Goal: Information Seeking & Learning: Check status

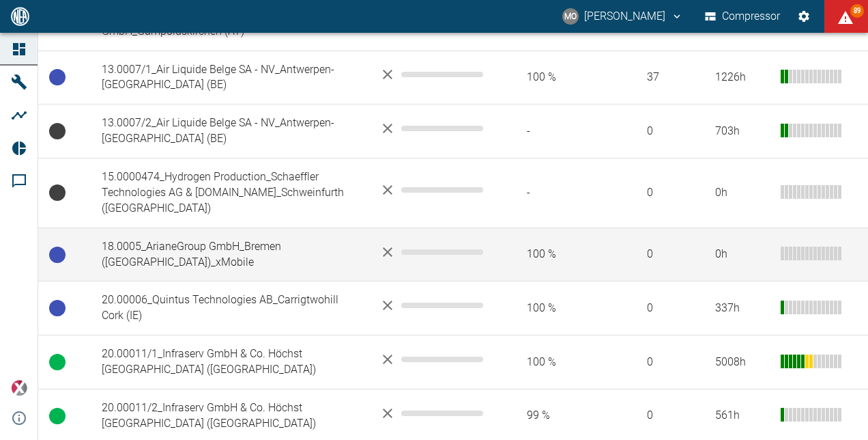
scroll to position [478, 0]
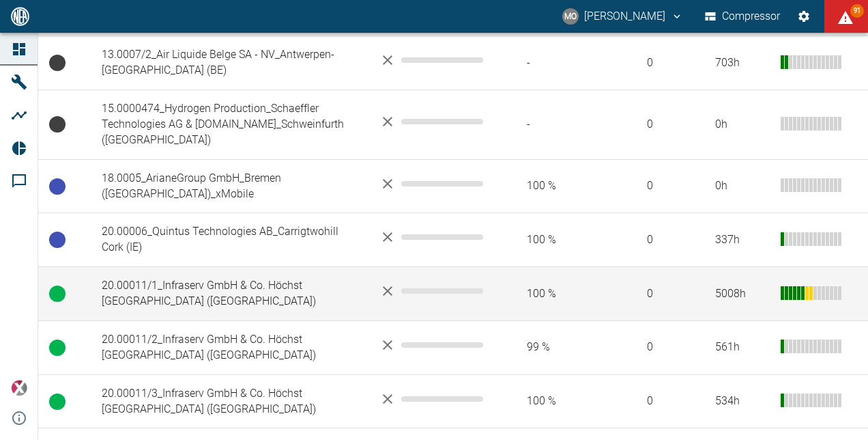
click at [233, 279] on td "20.00011/1_Infraserv GmbH & Co. Höchst [GEOGRAPHIC_DATA] ([GEOGRAPHIC_DATA])" at bounding box center [230, 294] width 278 height 54
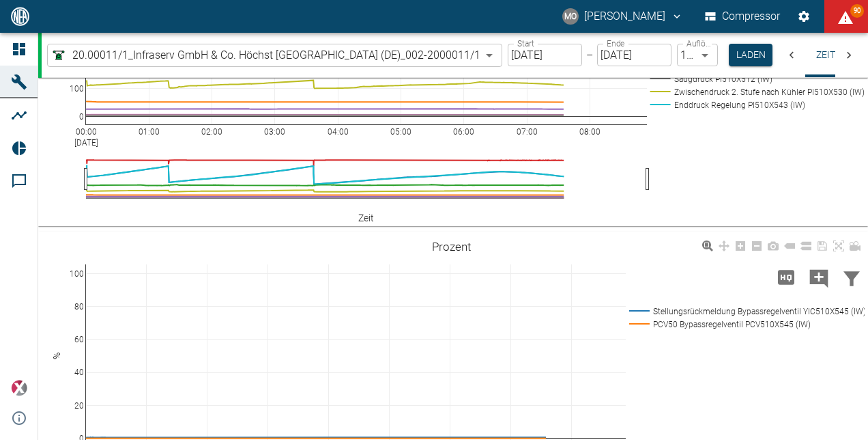
scroll to position [911, 0]
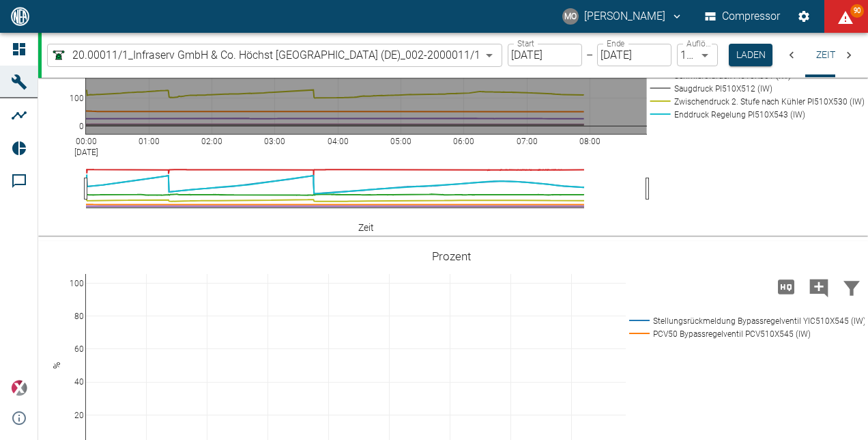
drag, startPoint x: 143, startPoint y: 174, endPoint x: 358, endPoint y: 220, distance: 220.5
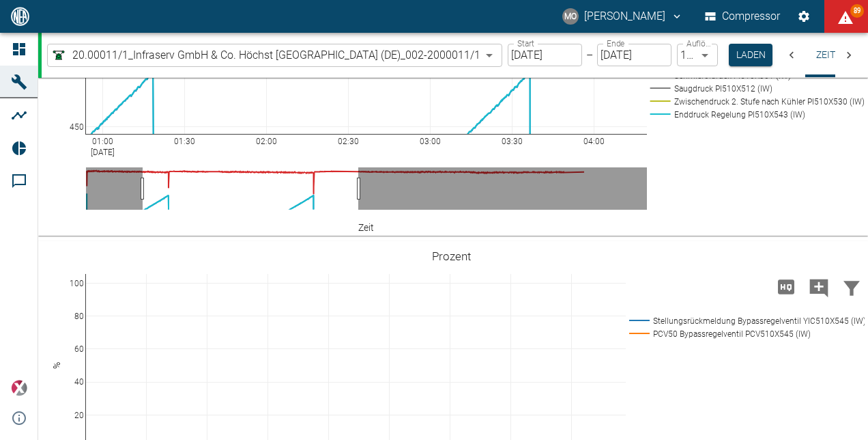
click at [494, 53] on body "MO [PERSON_NAME] Compressor 89 Dashboard Maschinen Analysen Reports Kommentare …" at bounding box center [434, 220] width 868 height 440
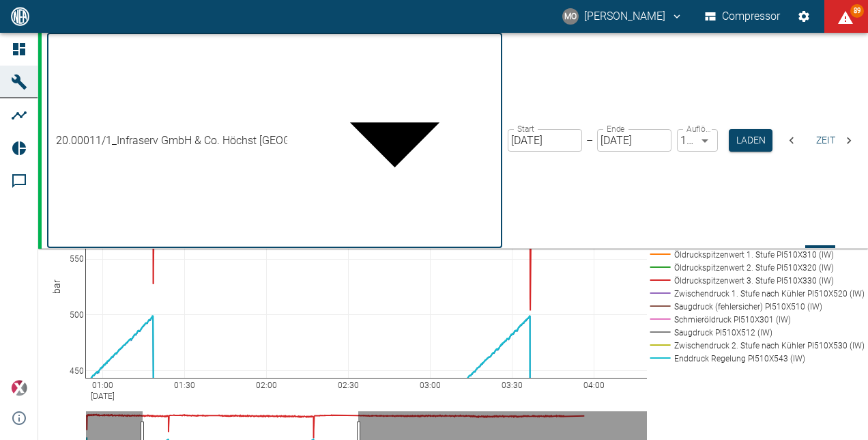
click at [493, 55] on body "MO Mario Oeser Compressor 90 Dashboard Maschinen Analysen Reports Kommentare po…" at bounding box center [434, 220] width 868 height 440
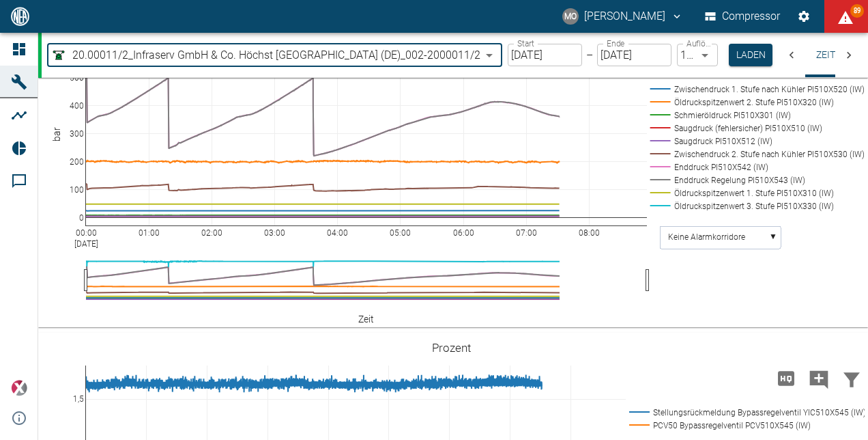
scroll to position [887, 0]
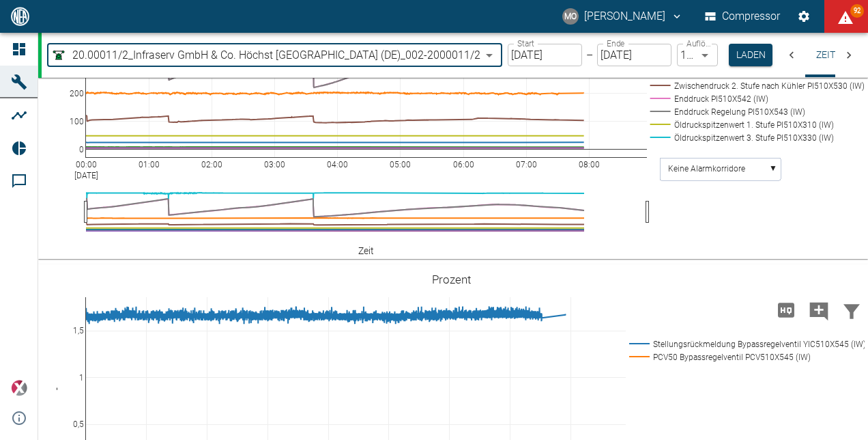
click at [495, 57] on body "MO Mario Oeser Compressor 92 Dashboard Maschinen Analysen Reports Kommentare po…" at bounding box center [434, 220] width 868 height 440
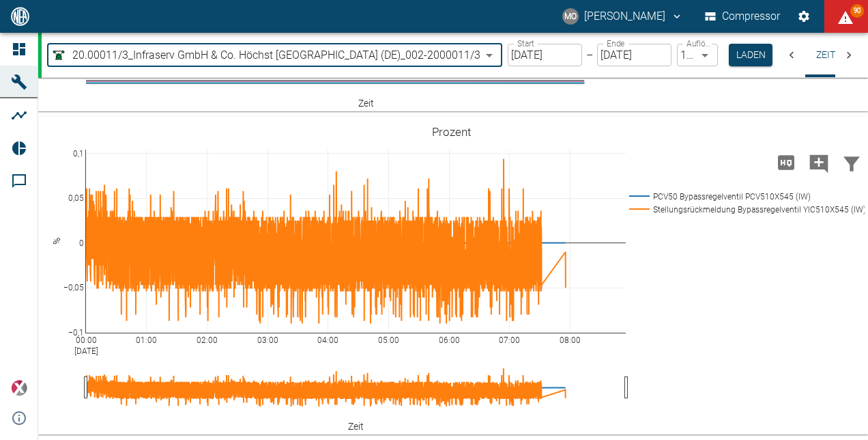
scroll to position [1160, 0]
click at [495, 57] on body "MO Mario Oeser Compressor 90 Dashboard Maschinen Analysen Reports Kommentare po…" at bounding box center [434, 220] width 868 height 440
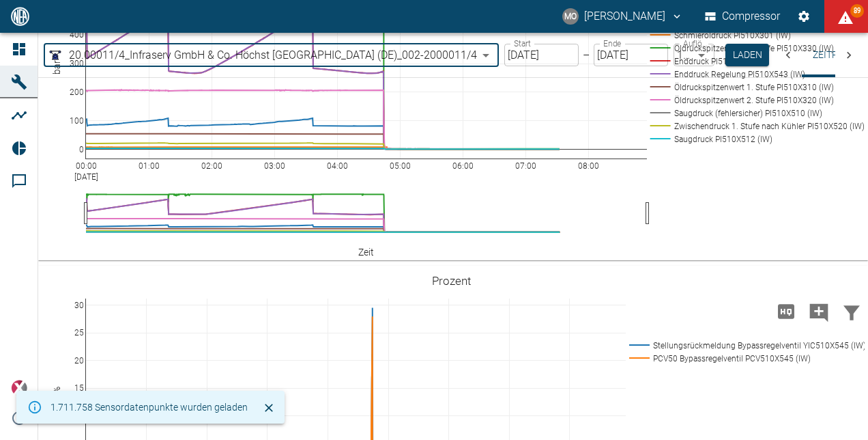
scroll to position [887, 0]
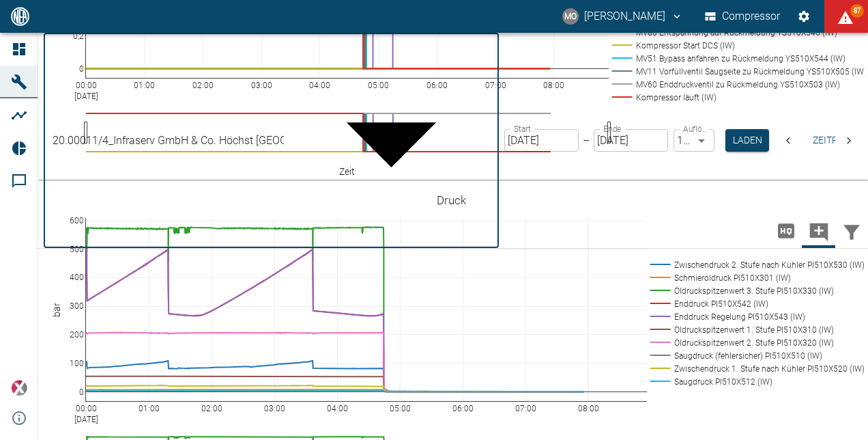
click at [498, 58] on body "MO Mario Oeser Compressor 87 Dashboard Maschinen Analysen Reports Kommentare po…" at bounding box center [434, 220] width 868 height 440
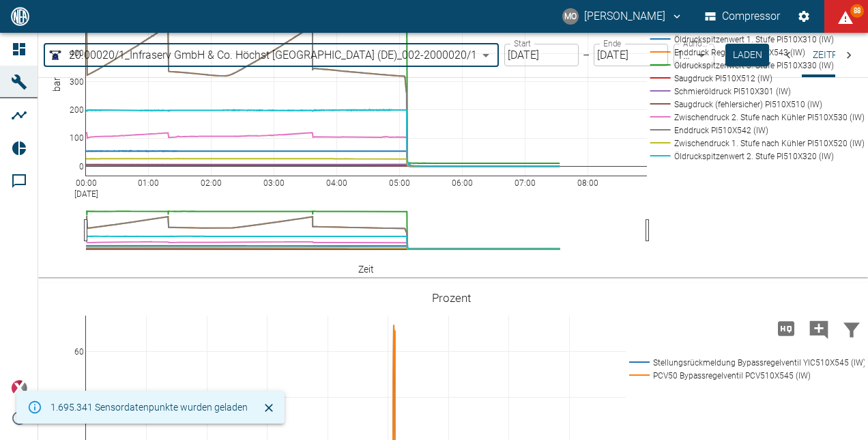
scroll to position [887, 0]
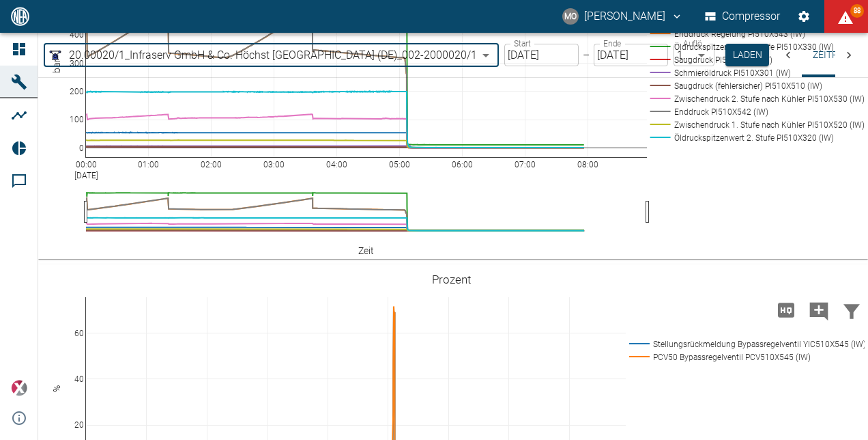
click at [496, 55] on body "MO Mario Oeser Compressor 88 Dashboard Maschinen Analysen Reports Kommentare po…" at bounding box center [434, 220] width 868 height 440
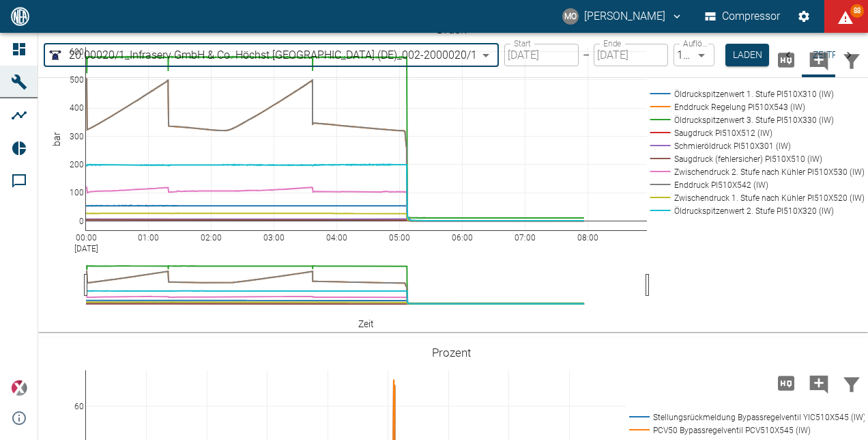
type input "01e60500-9929-47dd-b668-fa1811cb3bf1"
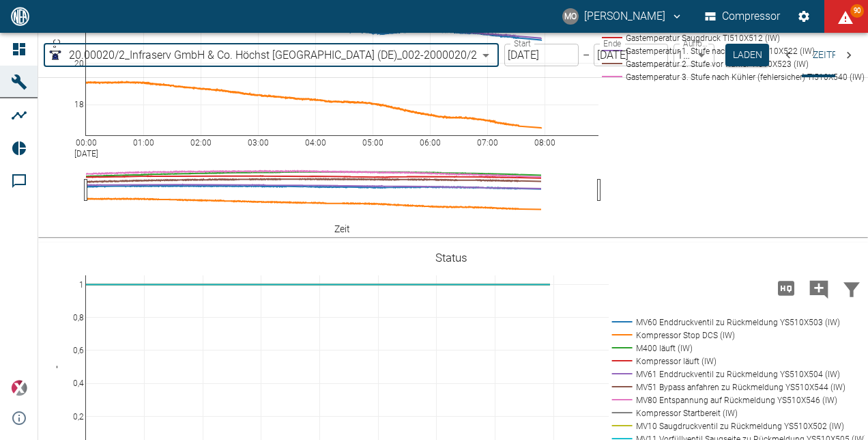
scroll to position [410, 0]
click at [850, 17] on icon "displayAlerts" at bounding box center [846, 18] width 16 height 16
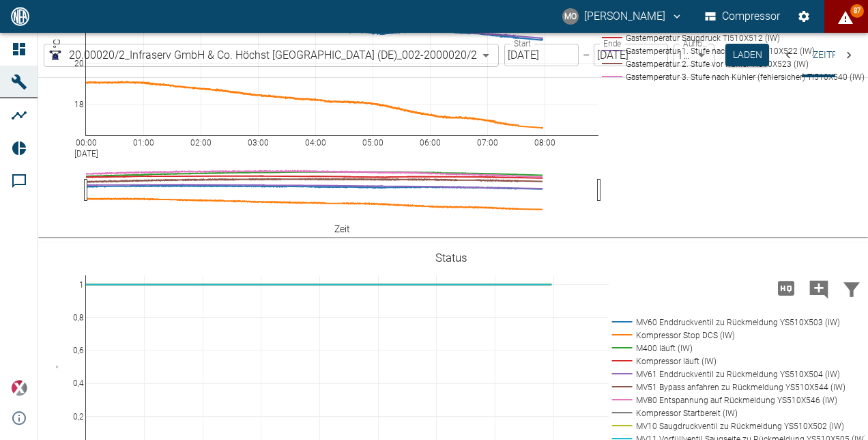
scroll to position [1092, 0]
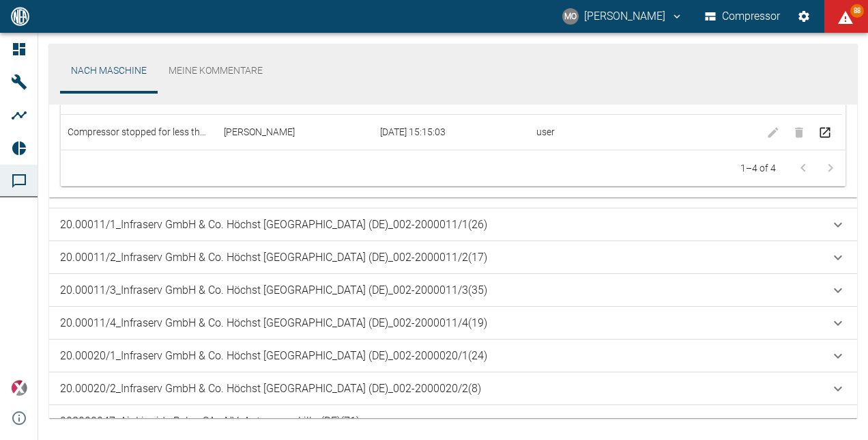
scroll to position [642, 0]
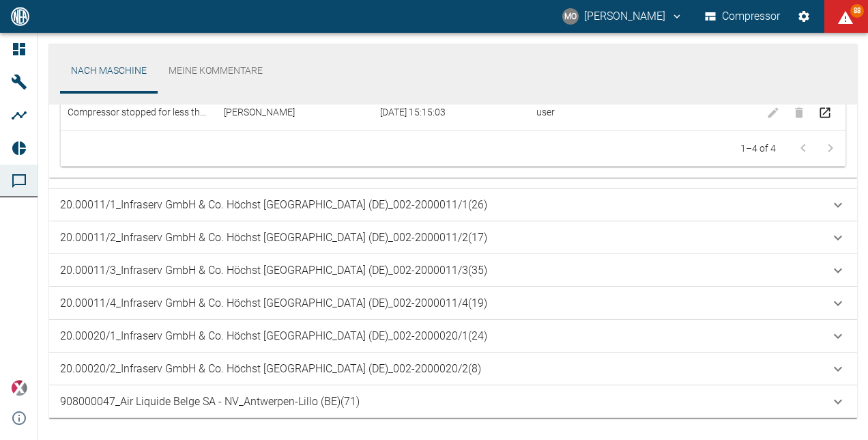
click at [840, 205] on icon at bounding box center [838, 205] width 16 height 16
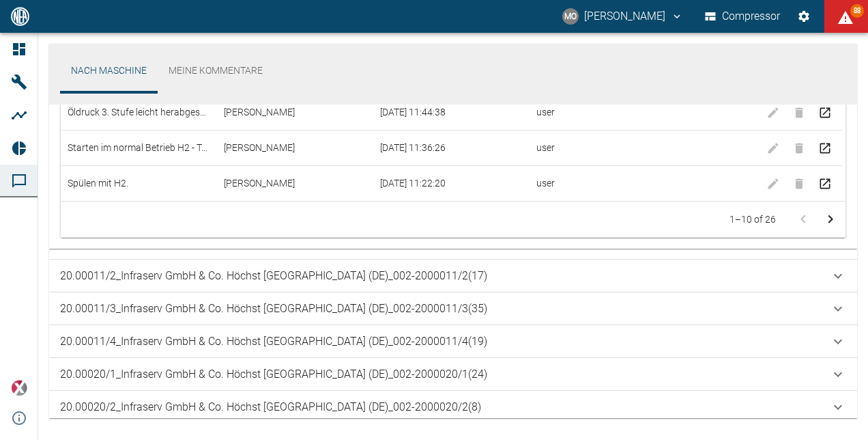
scroll to position [1078, 0]
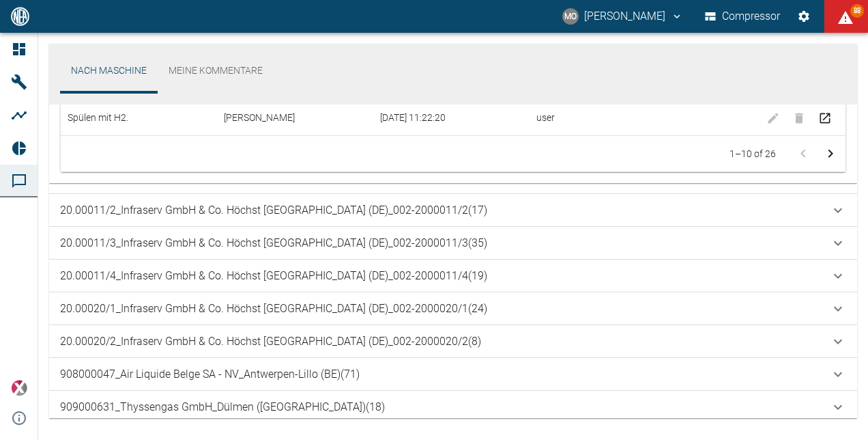
click at [838, 208] on icon at bounding box center [838, 210] width 16 height 16
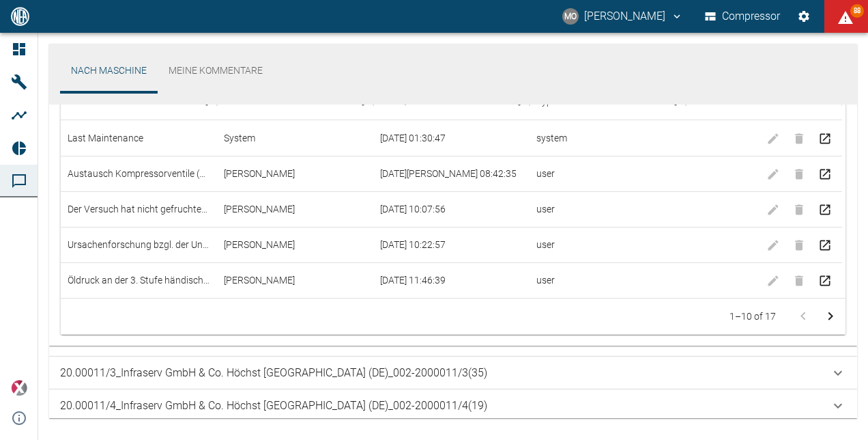
scroll to position [1315, 0]
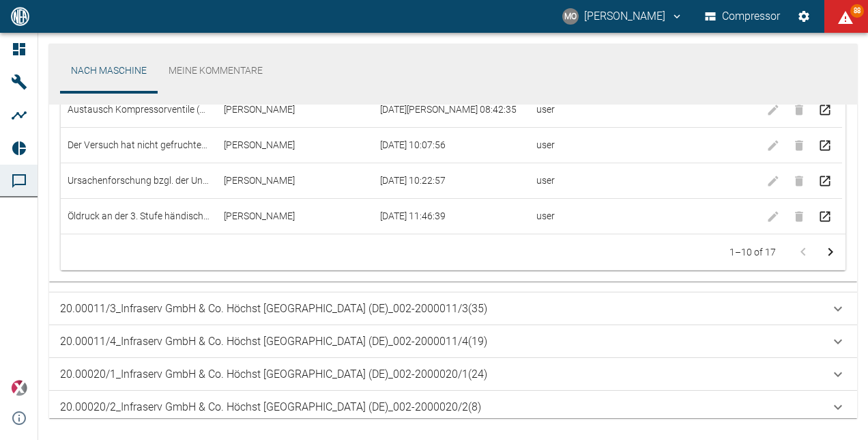
click at [836, 311] on icon at bounding box center [838, 308] width 16 height 16
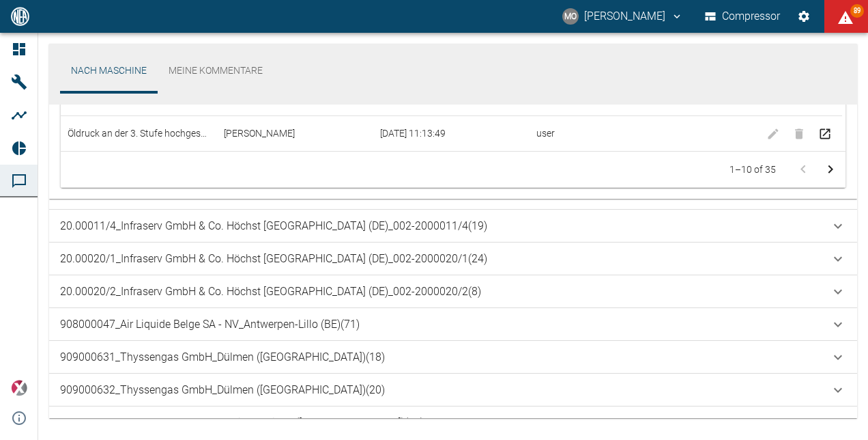
scroll to position [1923, 0]
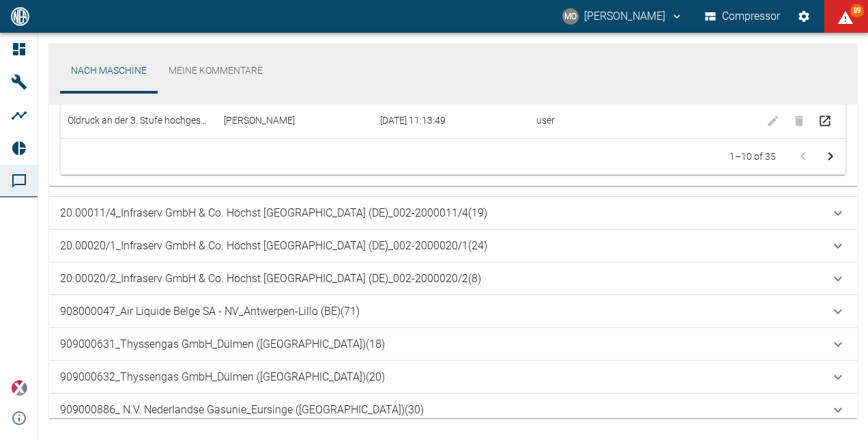
click at [837, 211] on icon at bounding box center [838, 213] width 16 height 16
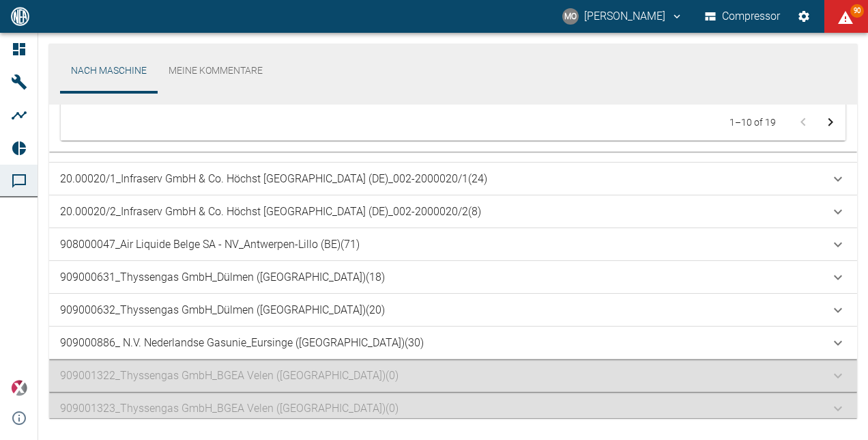
scroll to position [2436, 0]
click at [839, 181] on icon at bounding box center [838, 177] width 16 height 16
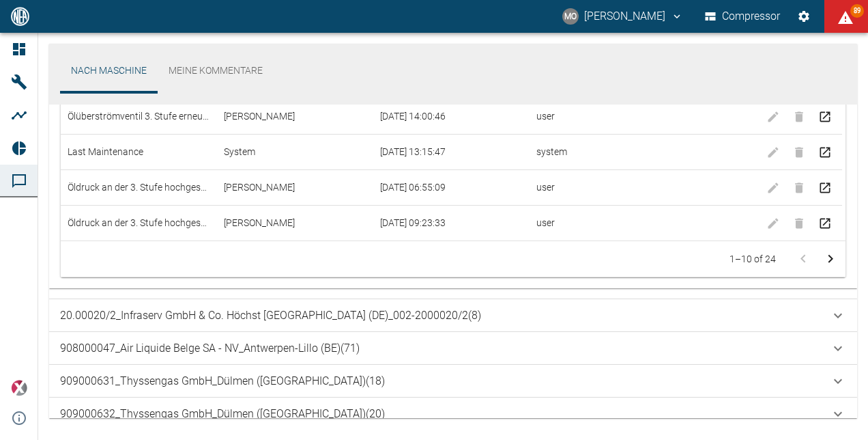
scroll to position [2844, 0]
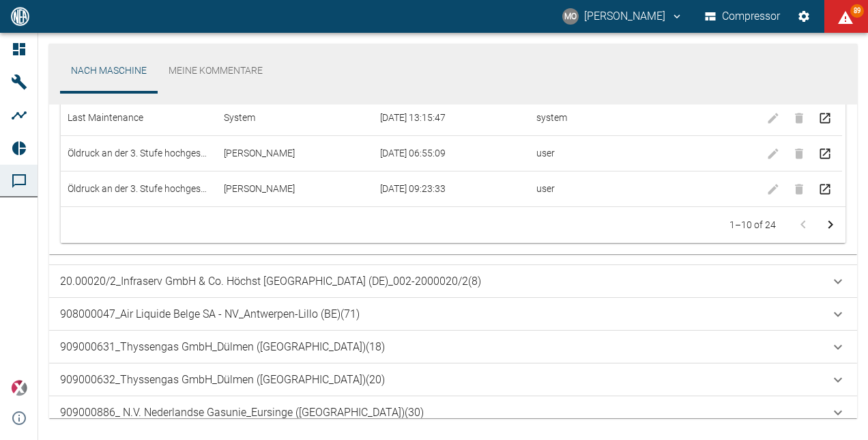
click at [838, 279] on icon at bounding box center [838, 281] width 8 height 5
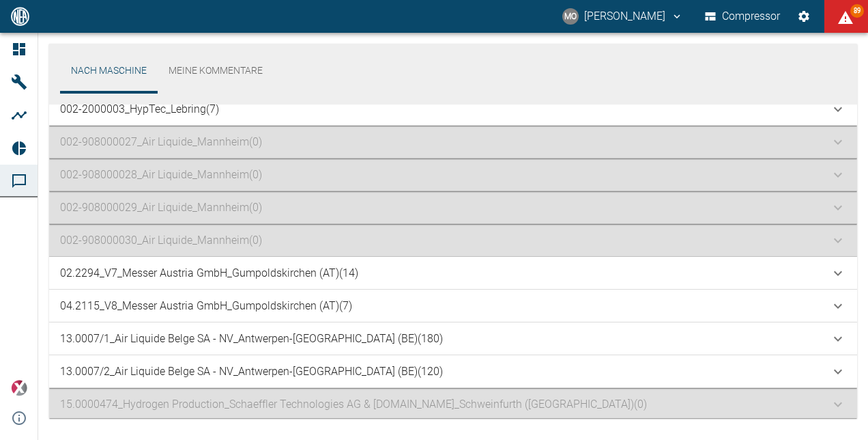
scroll to position [0, 0]
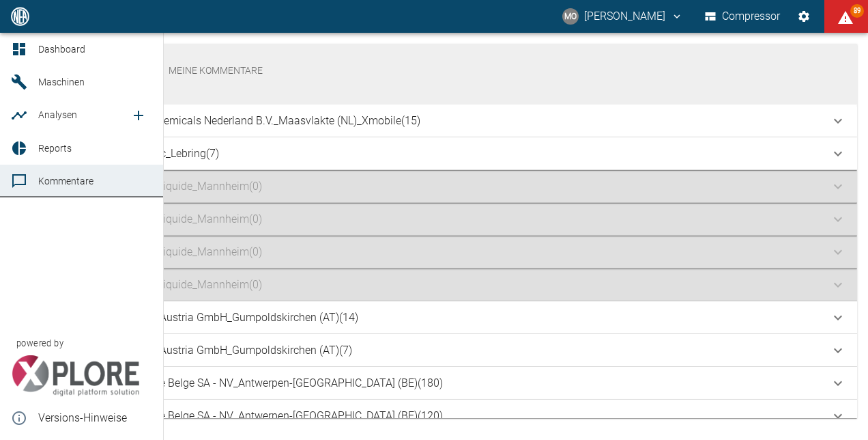
click at [51, 57] on link "Dashboard" at bounding box center [81, 49] width 163 height 33
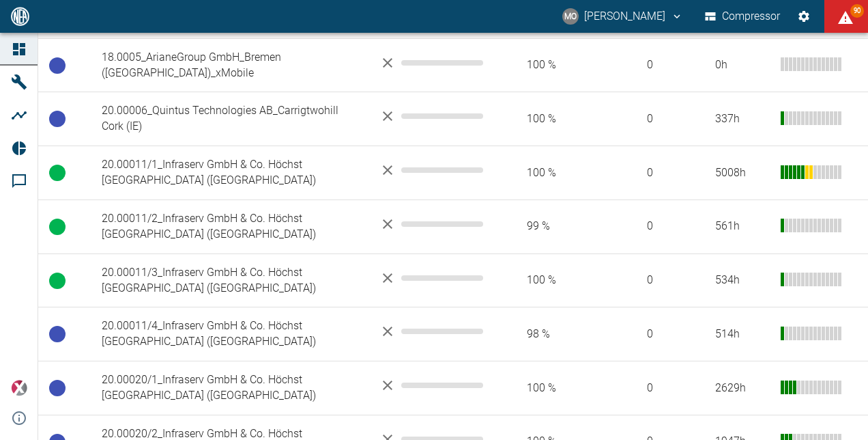
scroll to position [614, 0]
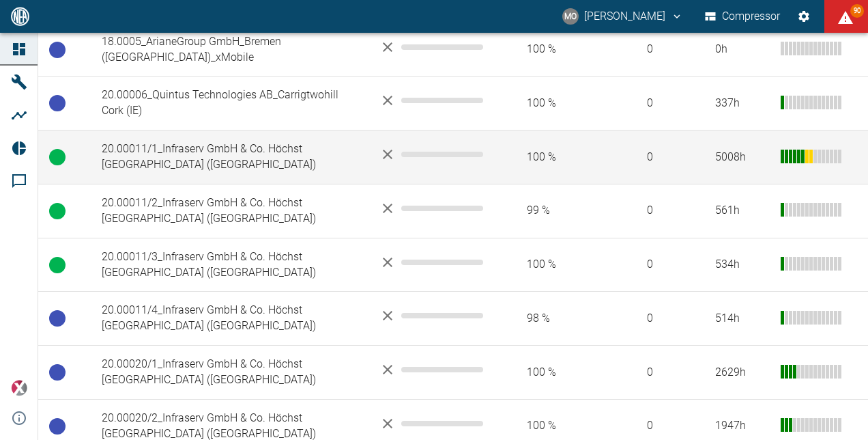
click at [274, 138] on td "20.00011/1_Infraserv GmbH & Co. Höchst [GEOGRAPHIC_DATA] ([GEOGRAPHIC_DATA])" at bounding box center [230, 157] width 278 height 54
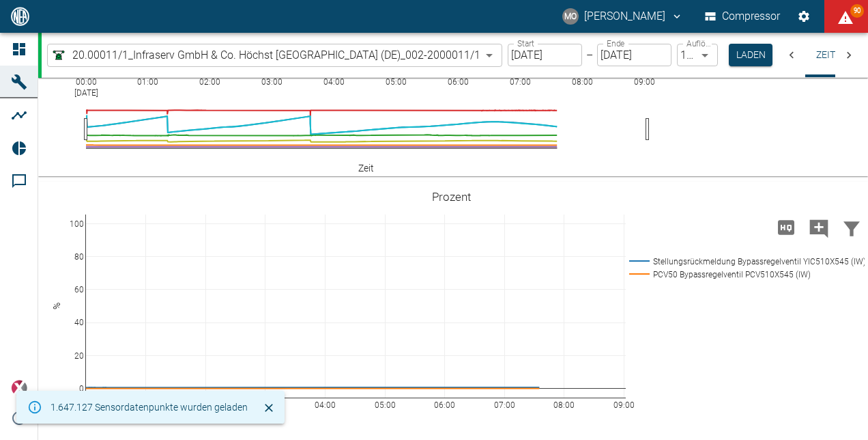
scroll to position [956, 0]
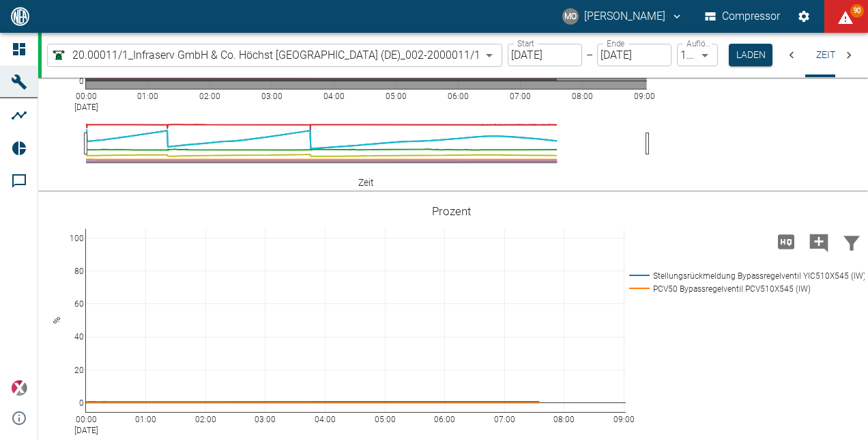
drag, startPoint x: 129, startPoint y: 128, endPoint x: 365, endPoint y: 276, distance: 278.4
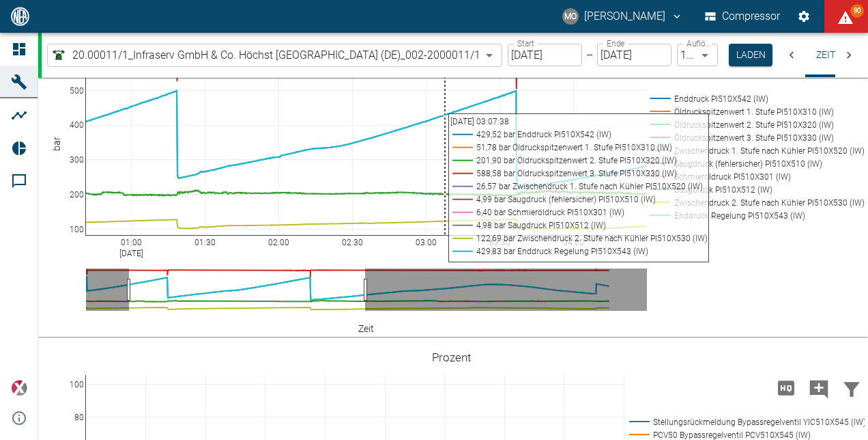
scroll to position [887, 0]
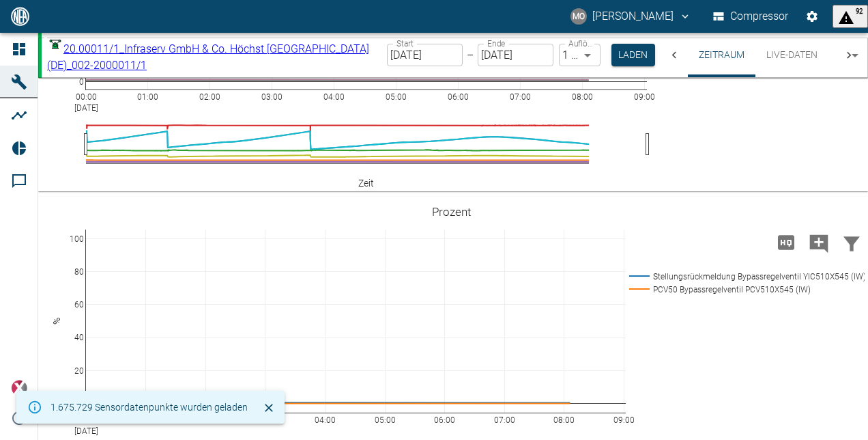
scroll to position [956, 0]
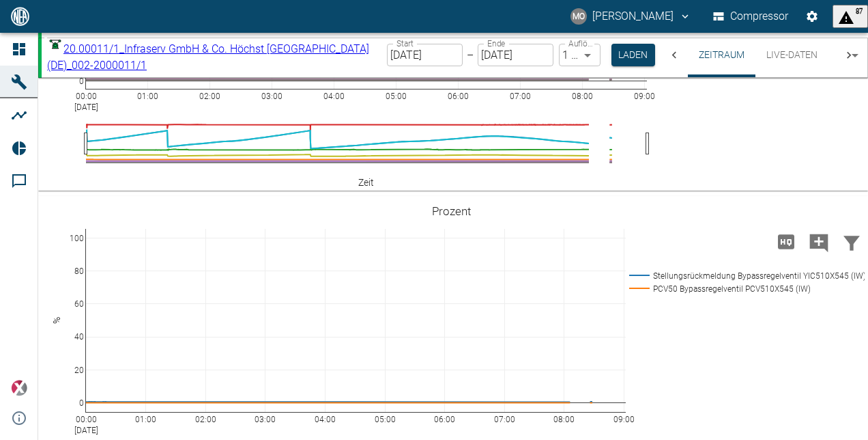
click at [855, 25] on button "87" at bounding box center [850, 16] width 35 height 23
